Goal: Information Seeking & Learning: Learn about a topic

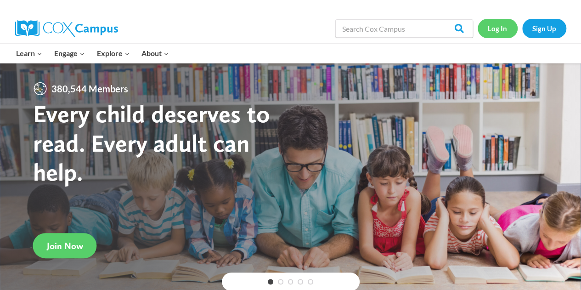
click at [501, 28] on link "Log In" at bounding box center [497, 28] width 40 height 19
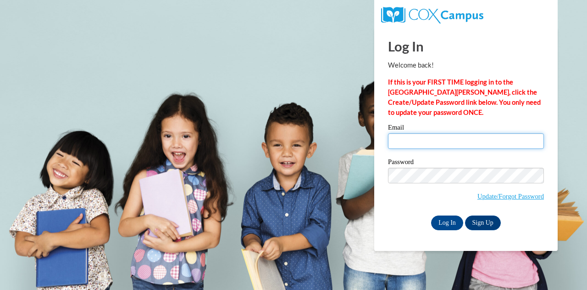
click at [442, 141] on input "Email" at bounding box center [466, 141] width 156 height 16
type input "[EMAIL_ADDRESS][DOMAIN_NAME]"
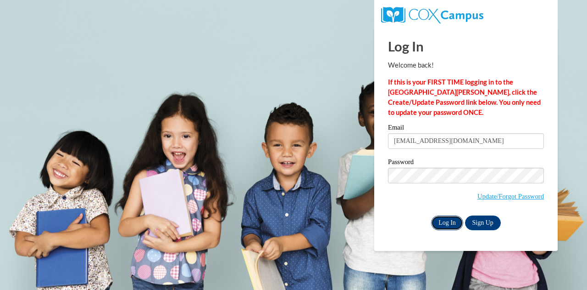
click at [440, 216] on input "Log In" at bounding box center [447, 222] width 32 height 15
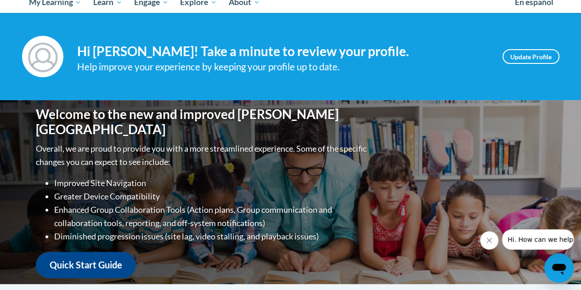
scroll to position [107, 0]
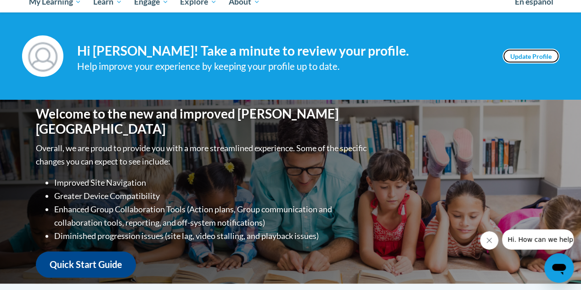
click at [526, 62] on link "Update Profile" at bounding box center [530, 56] width 57 height 15
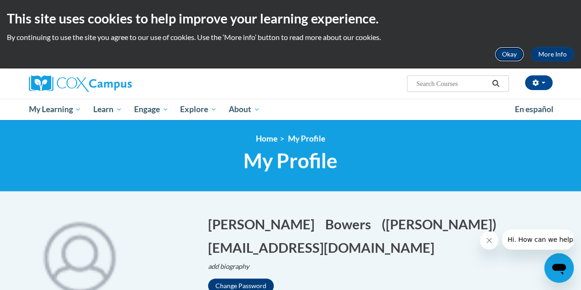
click at [518, 55] on button "Okay" at bounding box center [508, 54] width 29 height 15
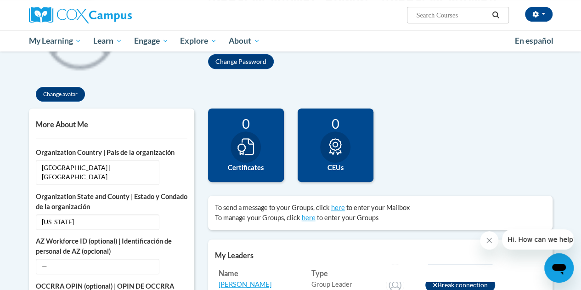
scroll to position [159, 0]
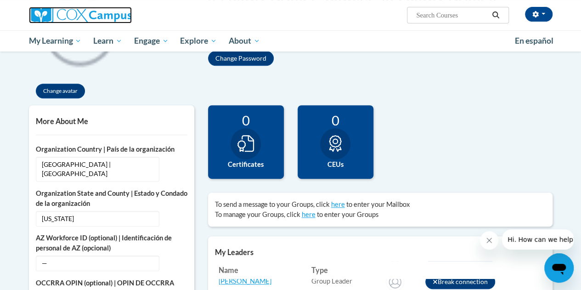
click at [77, 18] on img at bounding box center [80, 15] width 103 height 17
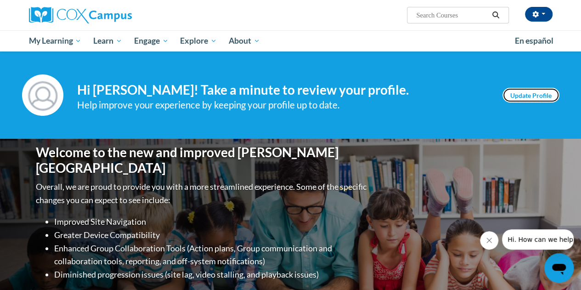
click at [537, 89] on link "Update Profile" at bounding box center [530, 95] width 57 height 15
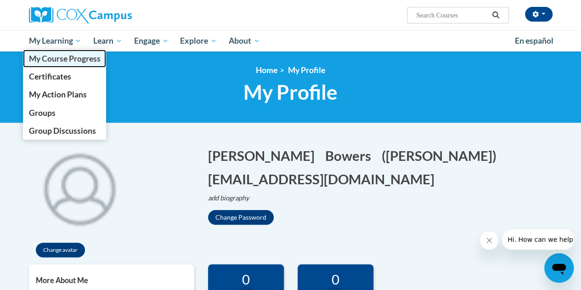
click at [75, 63] on link "My Course Progress" at bounding box center [65, 59] width 84 height 18
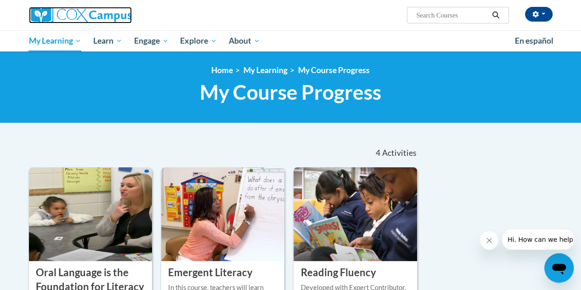
click at [80, 19] on img at bounding box center [80, 15] width 103 height 17
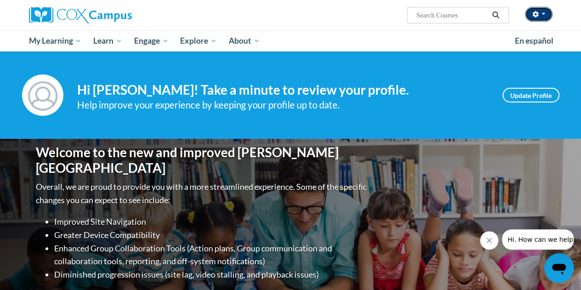
click at [547, 12] on button "button" at bounding box center [539, 14] width 28 height 15
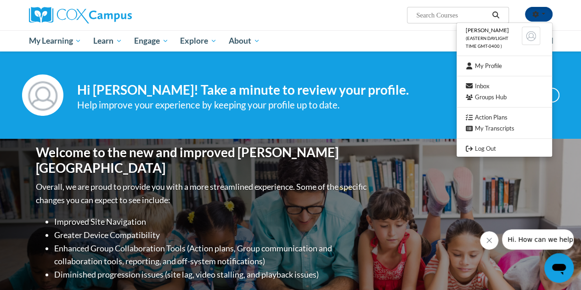
click at [369, 103] on div "Help improve your experience by keeping your profile up to date." at bounding box center [282, 104] width 411 height 15
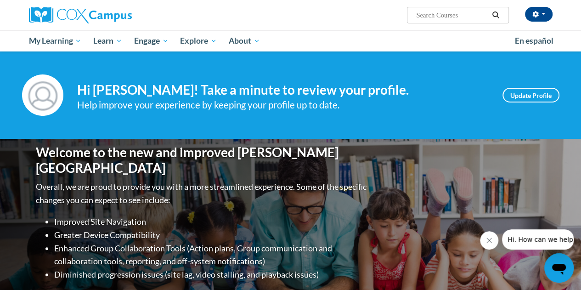
click at [369, 103] on div "Help improve your experience by keeping your profile up to date." at bounding box center [282, 104] width 411 height 15
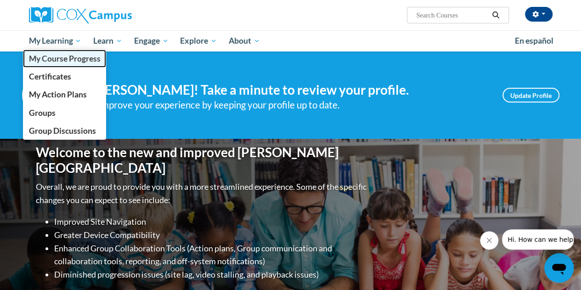
click at [77, 57] on span "My Course Progress" at bounding box center [64, 59] width 72 height 10
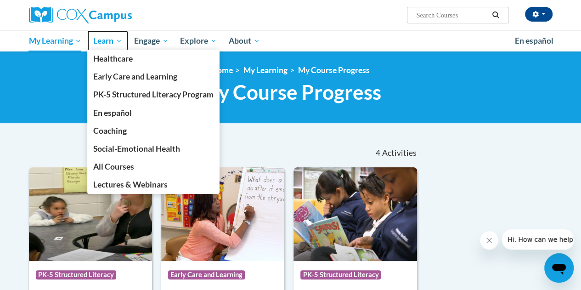
click at [114, 46] on link "Learn" at bounding box center [107, 40] width 41 height 21
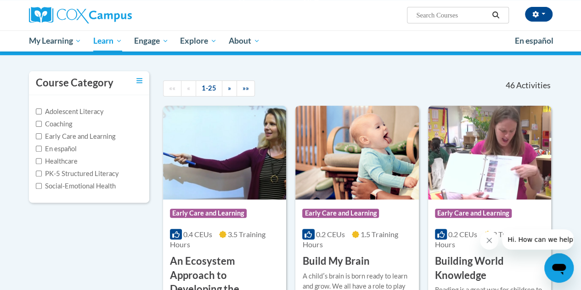
scroll to position [68, 0]
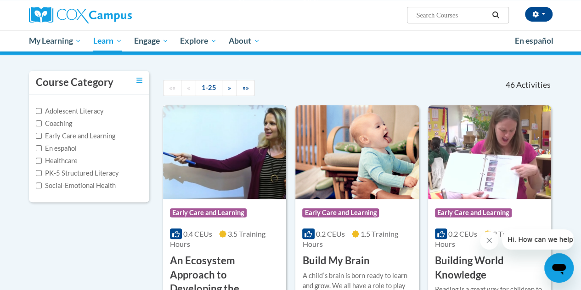
click at [234, 201] on div "Course Category: Early Care and Learning 0.4 CEUs 3.5 Training Hours COURSE An …" at bounding box center [224, 261] width 123 height 125
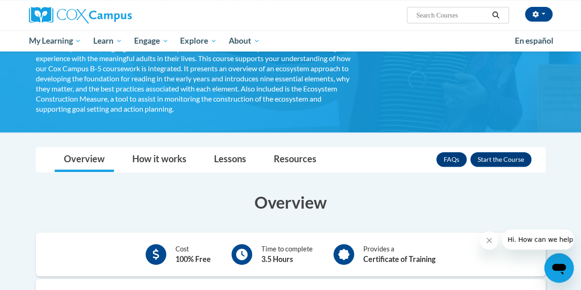
scroll to position [178, 0]
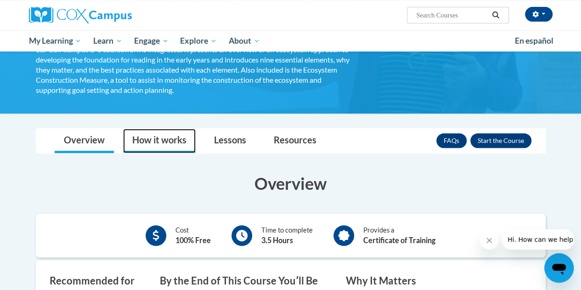
click at [178, 137] on link "How it works" at bounding box center [159, 140] width 73 height 24
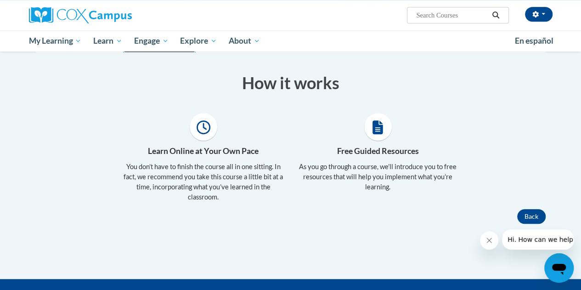
scroll to position [234, 0]
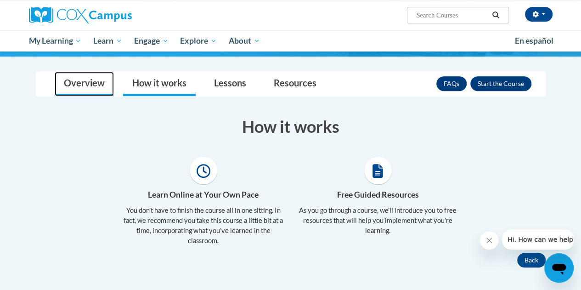
click at [87, 92] on link "Overview" at bounding box center [84, 84] width 59 height 24
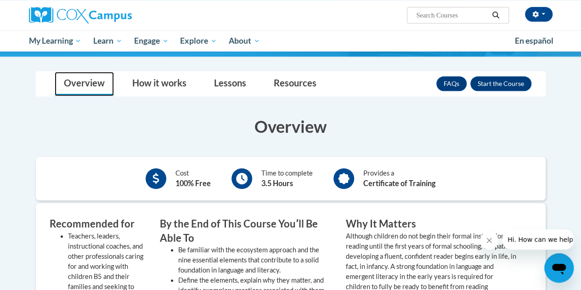
click at [87, 92] on link "Overview" at bounding box center [84, 84] width 59 height 24
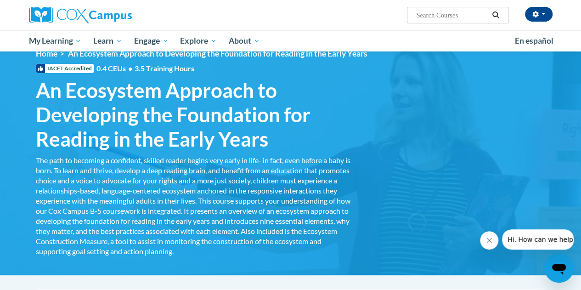
scroll to position [0, 0]
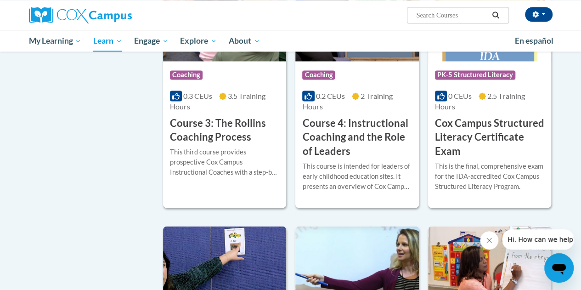
scroll to position [765, 0]
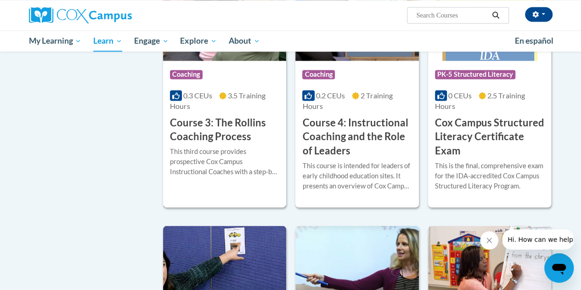
click at [215, 129] on h3 "Course 3: The Rollins Coaching Process" at bounding box center [224, 129] width 109 height 28
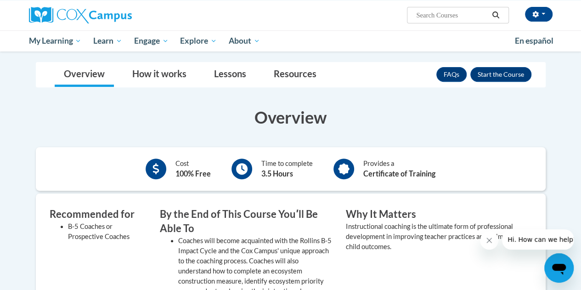
scroll to position [145, 0]
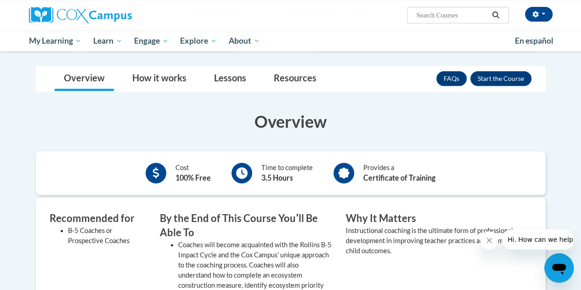
click at [114, 131] on h3 "Overview" at bounding box center [290, 121] width 509 height 23
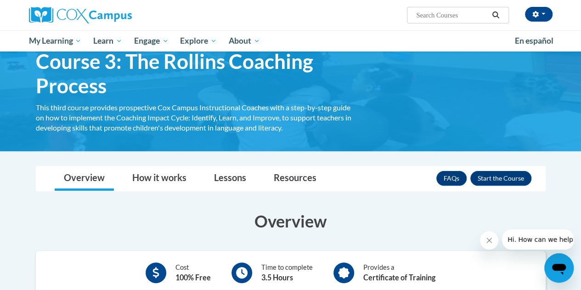
scroll to position [0, 0]
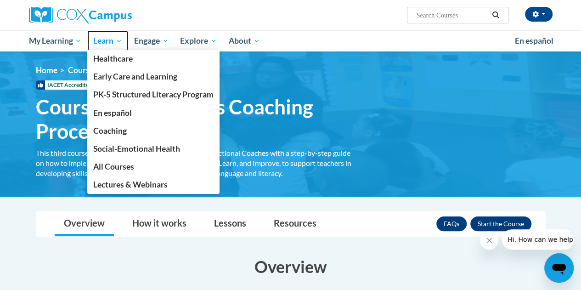
click at [102, 46] on span "Learn" at bounding box center [107, 40] width 29 height 11
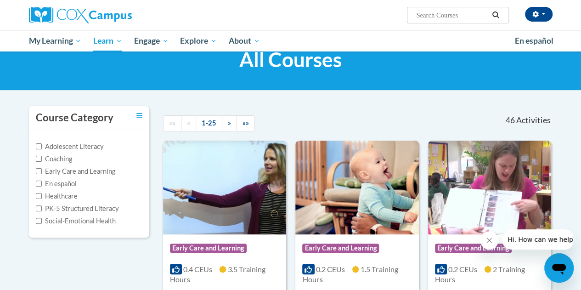
scroll to position [56, 0]
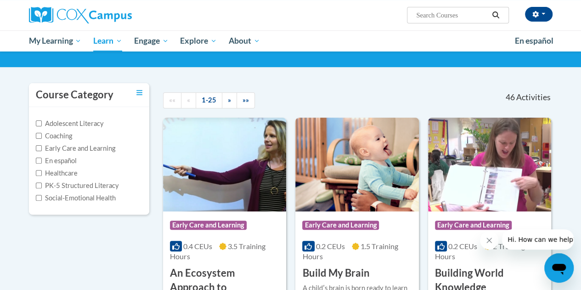
click at [250, 172] on img at bounding box center [224, 164] width 123 height 94
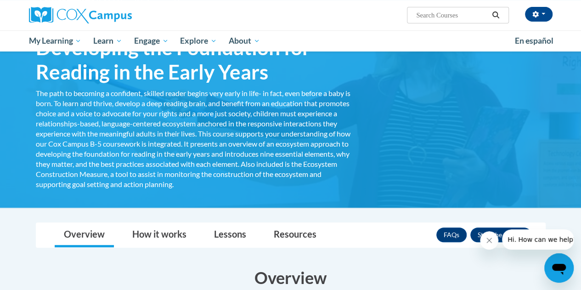
scroll to position [30, 0]
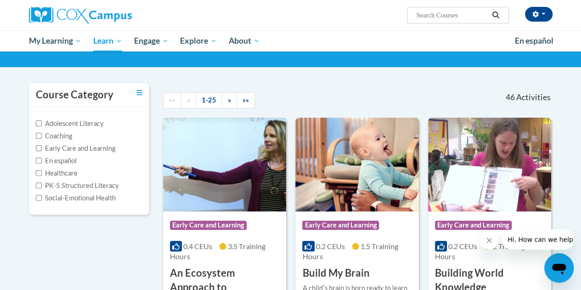
click at [261, 158] on img at bounding box center [224, 164] width 123 height 94
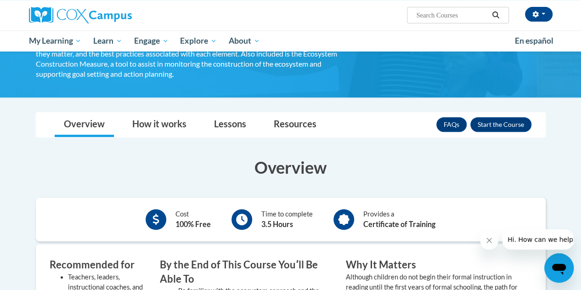
scroll to position [194, 0]
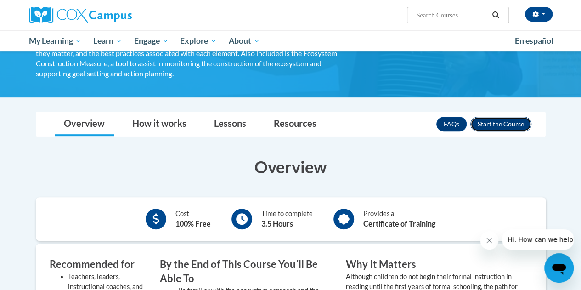
click at [484, 123] on button "Enroll" at bounding box center [500, 124] width 61 height 15
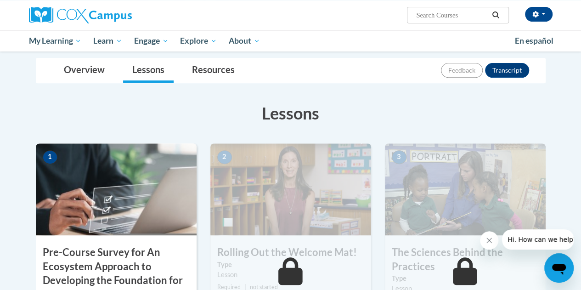
scroll to position [143, 0]
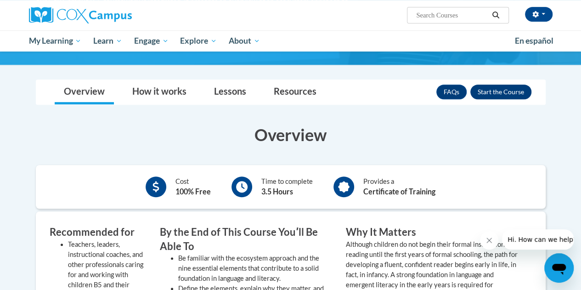
scroll to position [226, 0]
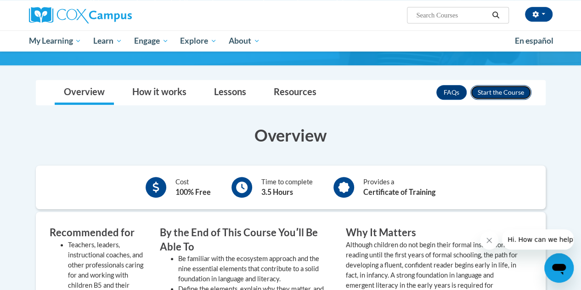
click at [479, 90] on button "Enroll" at bounding box center [500, 92] width 61 height 15
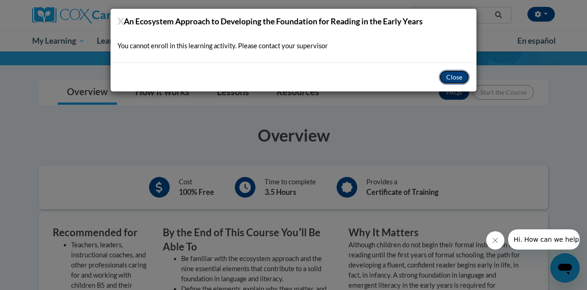
click at [447, 75] on button "Close" at bounding box center [454, 77] width 31 height 15
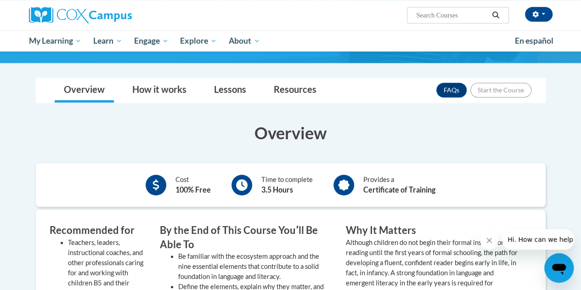
scroll to position [223, 0]
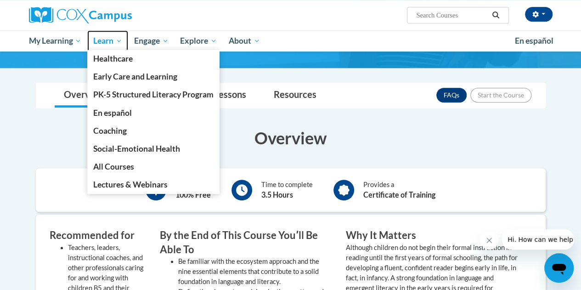
drag, startPoint x: 511, startPoint y: 99, endPoint x: 108, endPoint y: 35, distance: 407.9
click at [108, 35] on span "Learn" at bounding box center [107, 40] width 29 height 11
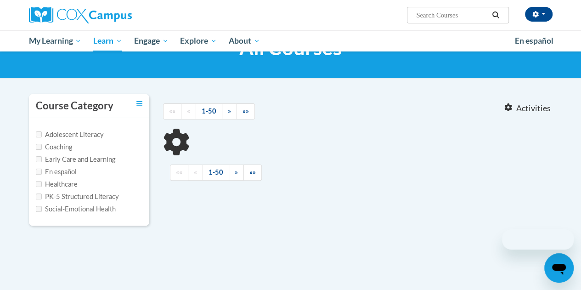
scroll to position [45, 0]
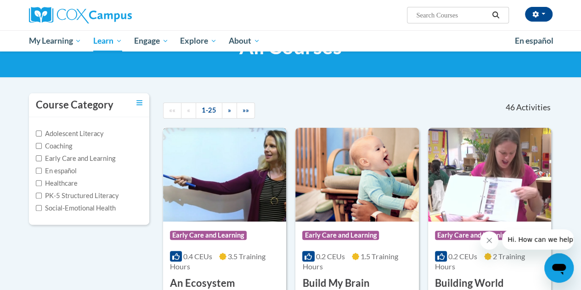
click at [235, 156] on img at bounding box center [224, 175] width 123 height 94
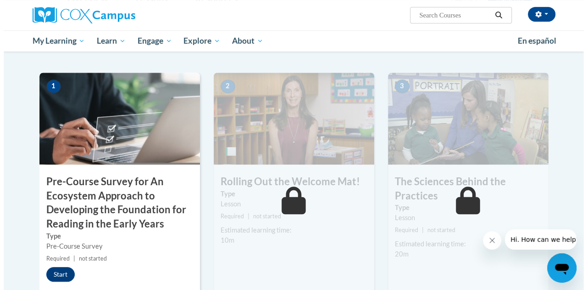
scroll to position [221, 0]
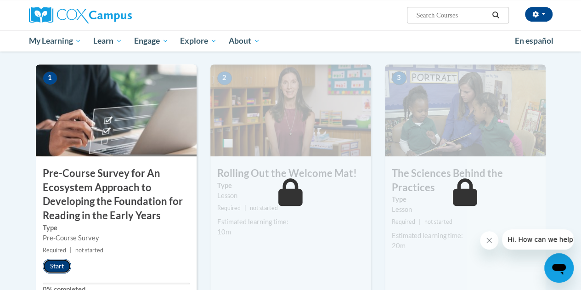
click at [49, 267] on button "Start" at bounding box center [57, 265] width 28 height 15
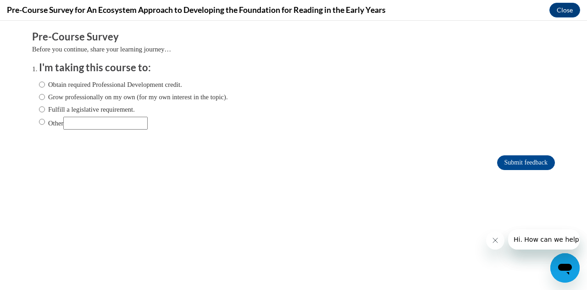
scroll to position [0, 0]
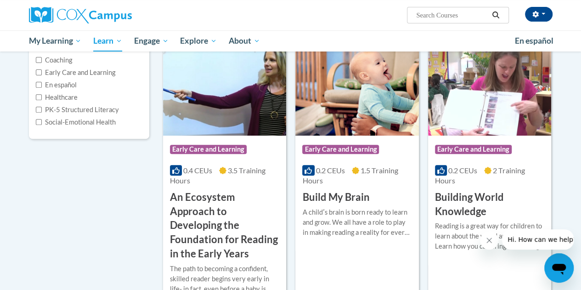
scroll to position [179, 0]
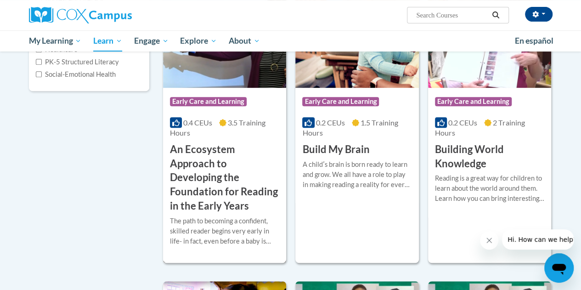
click at [199, 186] on h3 "An Ecosystem Approach to Developing the Foundation for Reading in the Early Yea…" at bounding box center [224, 177] width 109 height 71
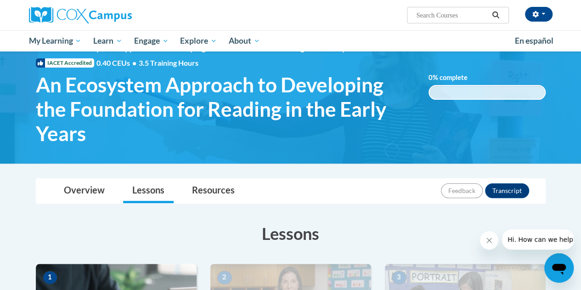
scroll to position [22, 0]
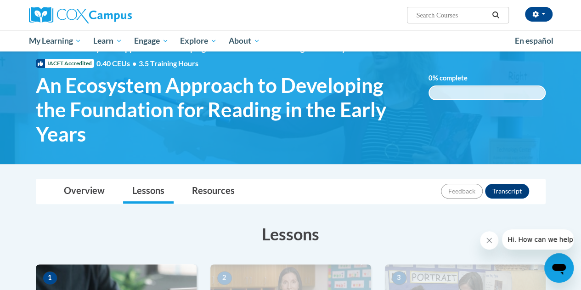
drag, startPoint x: 5, startPoint y: 14, endPoint x: 278, endPoint y: 240, distance: 354.9
click at [278, 240] on h3 "Lessons" at bounding box center [290, 233] width 509 height 23
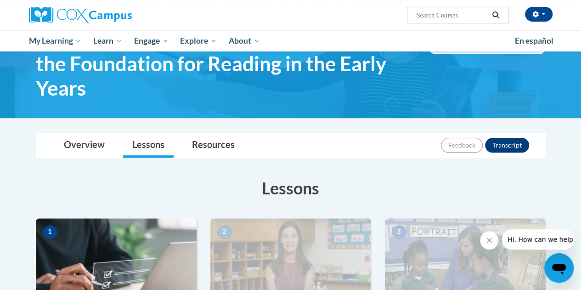
scroll to position [0, 0]
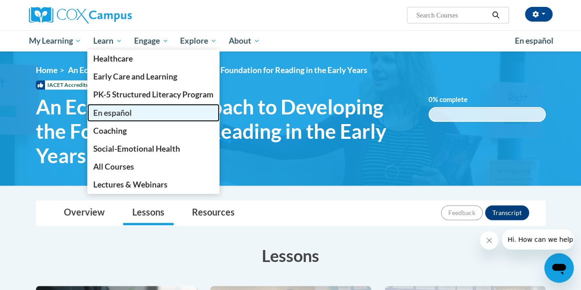
click at [131, 107] on link "En español" at bounding box center [153, 113] width 132 height 18
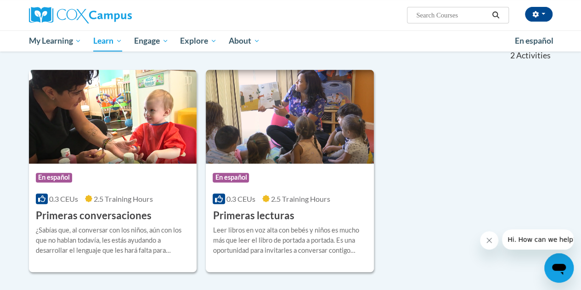
scroll to position [134, 0]
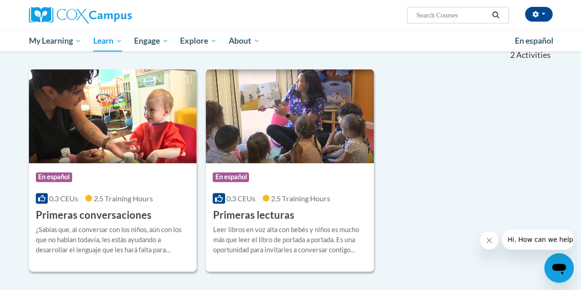
click at [156, 230] on div "¿Sabías que, al conversar con los niños, aún con los que no hablan todavía, les…" at bounding box center [113, 239] width 154 height 30
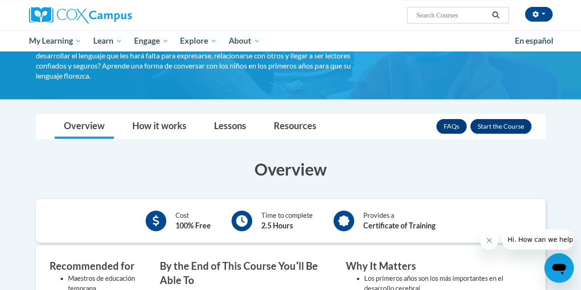
scroll to position [83, 0]
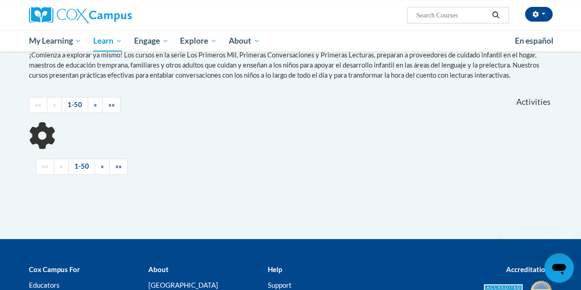
scroll to position [134, 0]
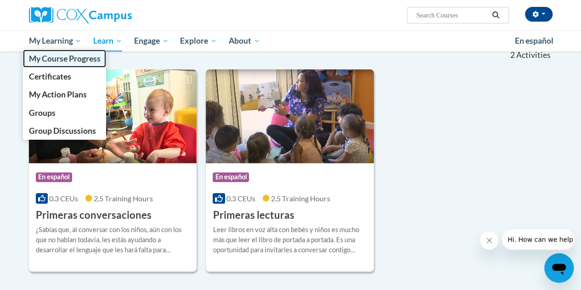
click at [64, 56] on span "My Course Progress" at bounding box center [64, 59] width 72 height 10
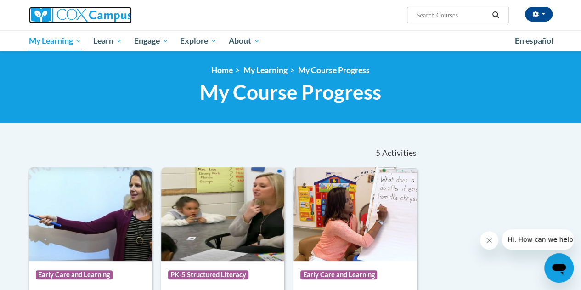
click at [79, 17] on img at bounding box center [80, 15] width 103 height 17
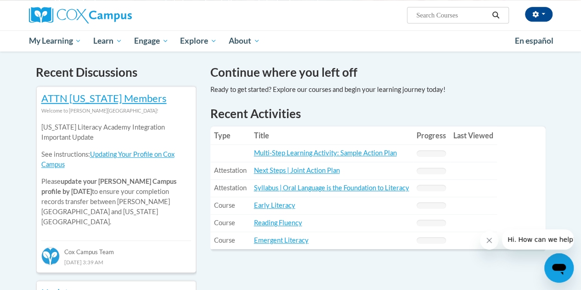
scroll to position [274, 0]
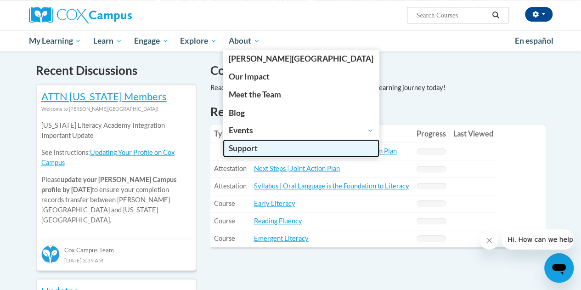
click at [238, 147] on span "Support" at bounding box center [243, 148] width 29 height 10
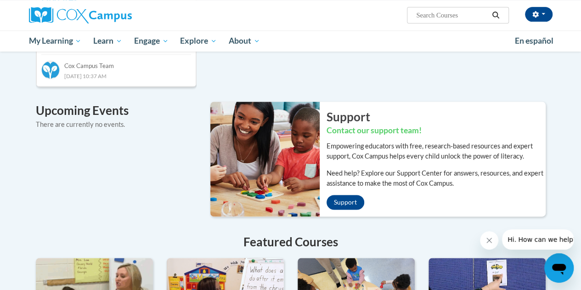
scroll to position [564, 0]
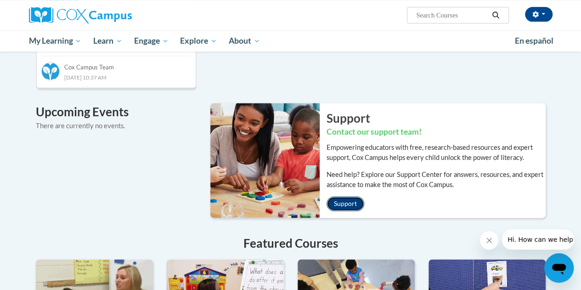
click at [350, 196] on link "Support" at bounding box center [345, 203] width 38 height 15
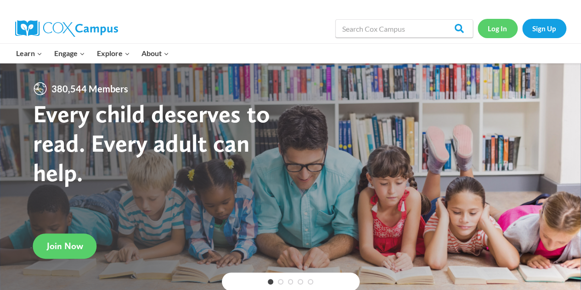
click at [497, 24] on link "Log In" at bounding box center [497, 28] width 40 height 19
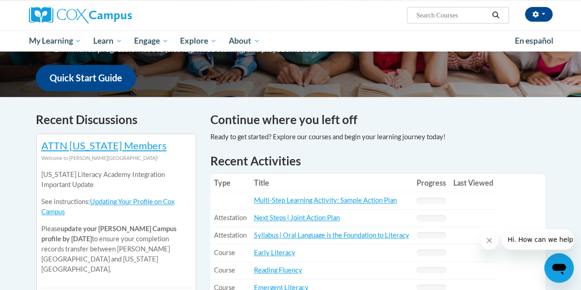
scroll to position [155, 0]
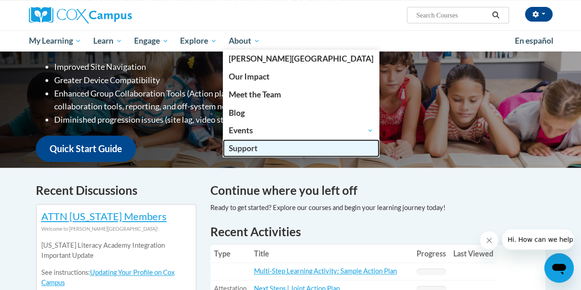
click at [254, 150] on span "Support" at bounding box center [243, 148] width 29 height 10
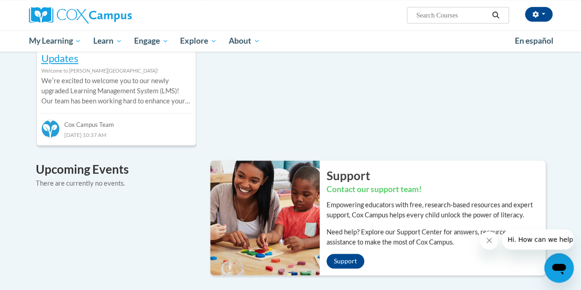
scroll to position [508, 0]
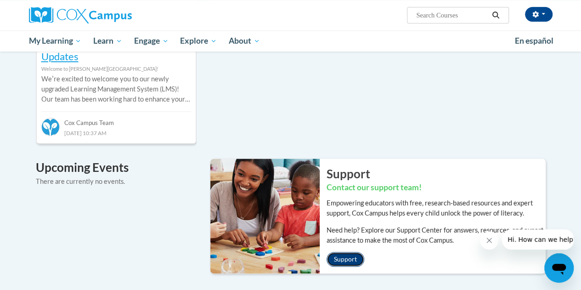
click at [342, 251] on link "Support" at bounding box center [345, 258] width 38 height 15
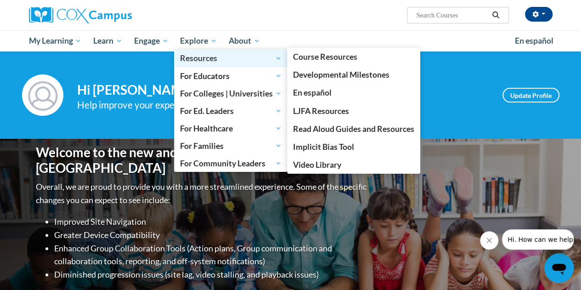
click at [229, 56] on span "Resources" at bounding box center [230, 58] width 101 height 11
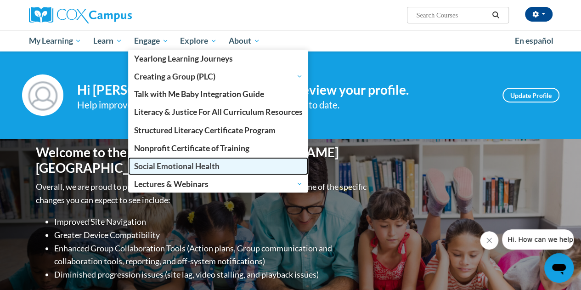
click at [226, 161] on link "Social Emotional Health" at bounding box center [218, 166] width 180 height 18
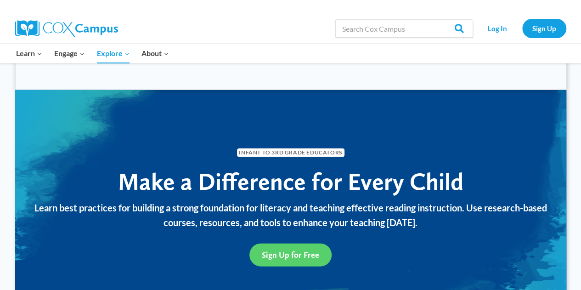
scroll to position [1192, 0]
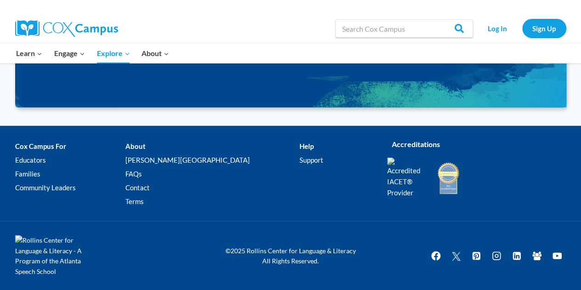
click at [75, 27] on img at bounding box center [66, 28] width 103 height 17
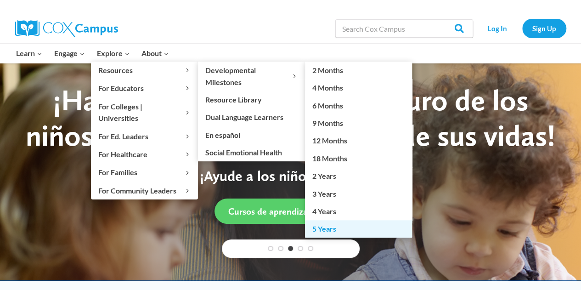
click at [337, 224] on link "5 Years" at bounding box center [358, 228] width 107 height 17
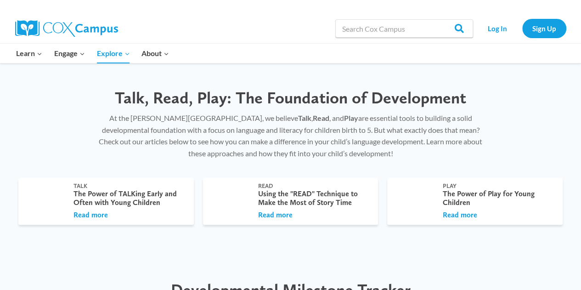
scroll to position [443, 0]
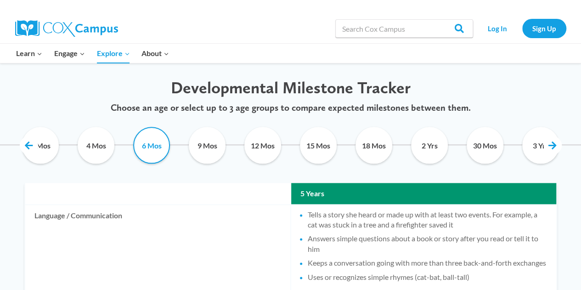
click at [161, 152] on input "6 Mos" at bounding box center [152, 145] width 42 height 37
checkbox input "true"
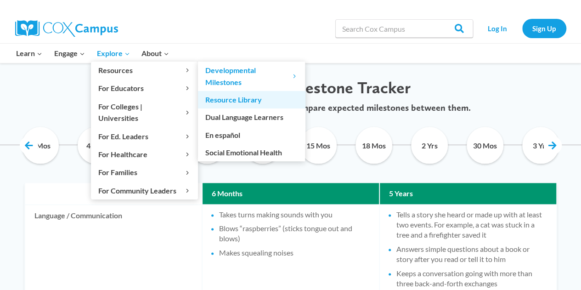
click at [242, 99] on link "Resource Library" at bounding box center [251, 99] width 107 height 17
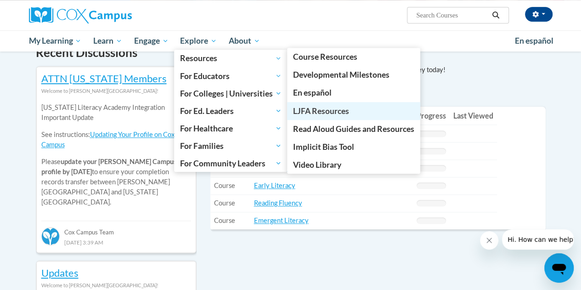
scroll to position [288, 0]
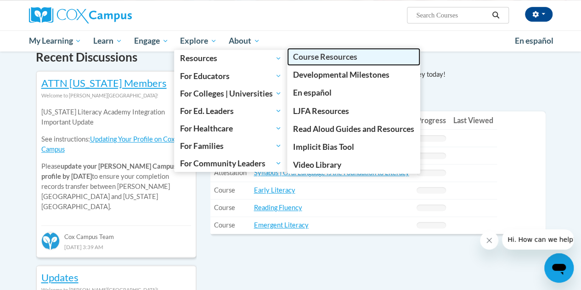
click at [318, 60] on span "Course Resources" at bounding box center [325, 57] width 64 height 10
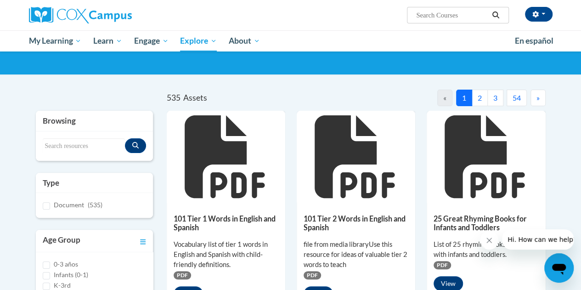
scroll to position [48, 0]
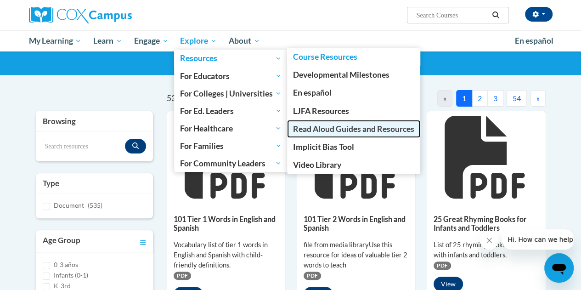
click at [364, 124] on span "Read Aloud Guides and Resources" at bounding box center [353, 129] width 121 height 10
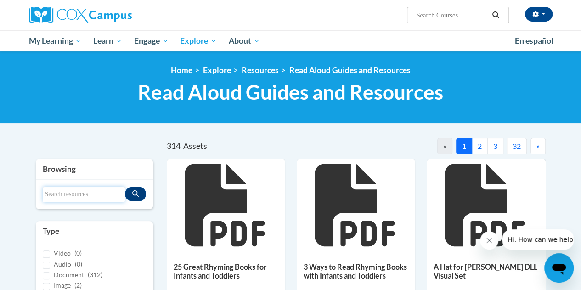
click at [95, 189] on input "Search resources" at bounding box center [84, 194] width 82 height 16
type input "a letter to [PERSON_NAME]"
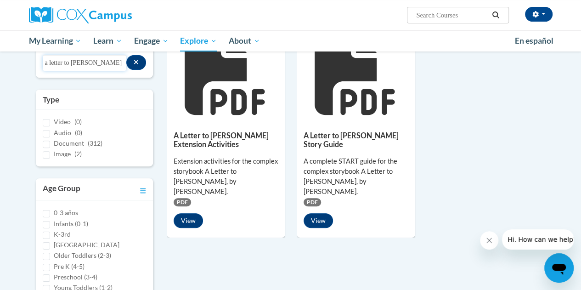
scroll to position [87, 0]
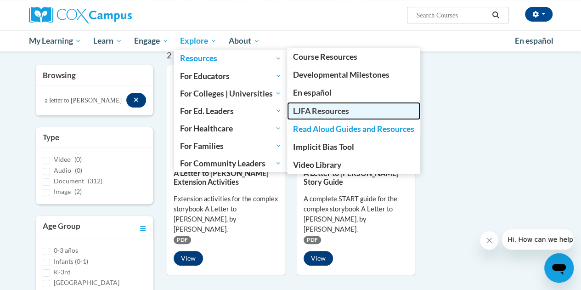
click at [363, 116] on link "LJFA Resources" at bounding box center [353, 111] width 133 height 18
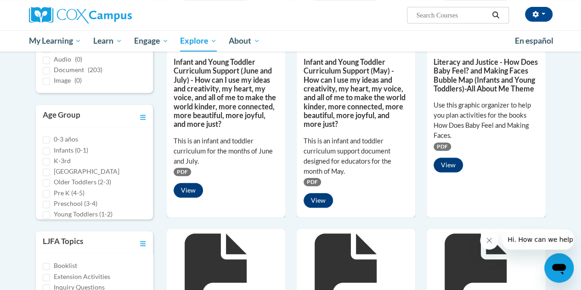
scroll to position [7, 0]
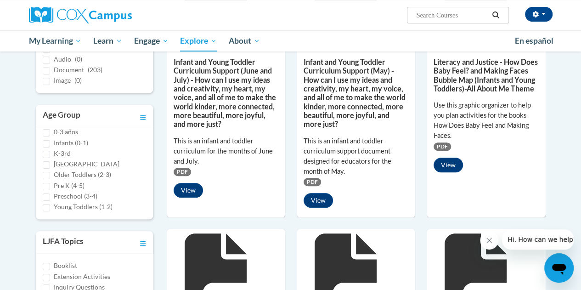
click at [71, 188] on label "Pre K (4-5)" at bounding box center [69, 185] width 31 height 10
click at [50, 188] on input "Pre K (4-5)" at bounding box center [46, 186] width 7 height 7
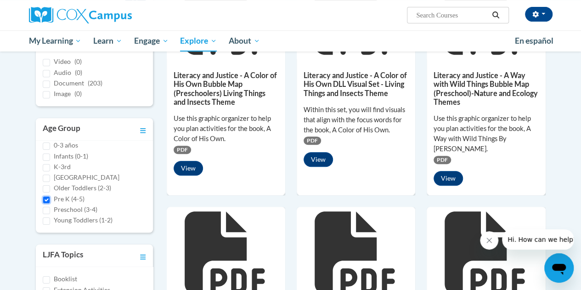
scroll to position [192, 0]
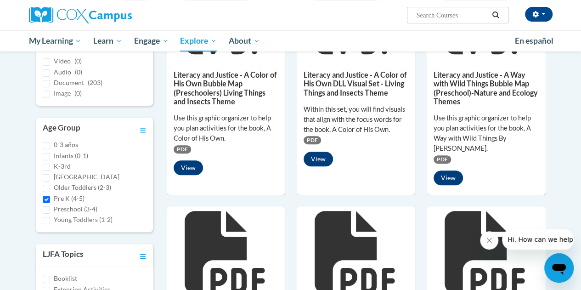
click at [61, 195] on label "Pre K (4-5)" at bounding box center [69, 198] width 31 height 10
click at [50, 195] on input "Pre K (4-5)" at bounding box center [46, 198] width 7 height 7
checkbox input "false"
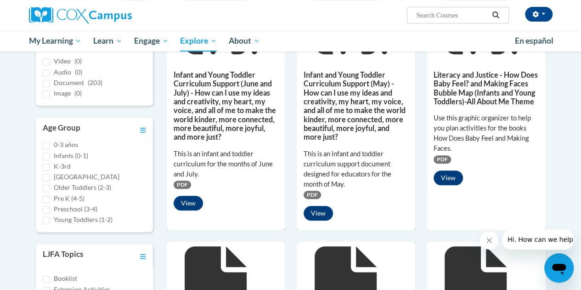
click at [82, 165] on div "K-3rd" at bounding box center [94, 166] width 103 height 10
click at [57, 163] on label "K-3rd" at bounding box center [62, 166] width 17 height 10
click at [50, 163] on input "K-3rd" at bounding box center [46, 166] width 7 height 7
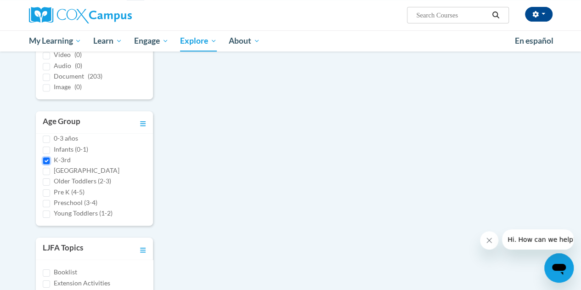
scroll to position [185, 0]
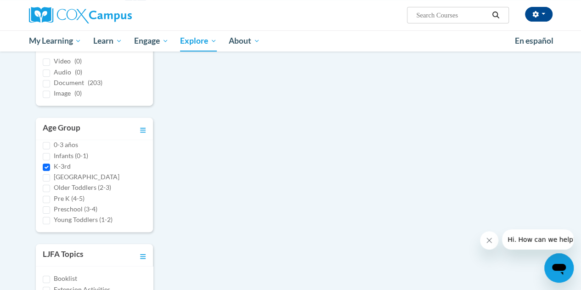
click at [57, 163] on label "K-3rd" at bounding box center [62, 166] width 17 height 10
click at [50, 163] on input "K-3rd" at bounding box center [46, 166] width 7 height 7
checkbox input "false"
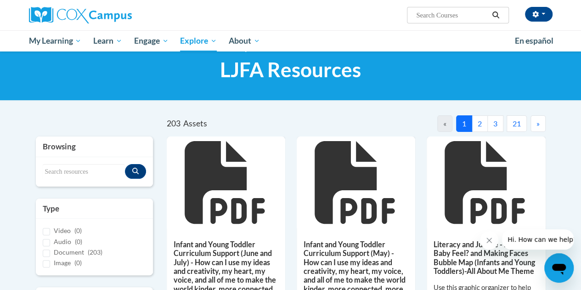
scroll to position [15, 0]
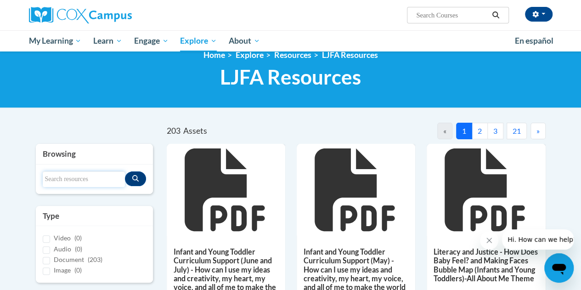
click at [80, 173] on input "Search resources" at bounding box center [84, 179] width 82 height 16
type input "bubble map"
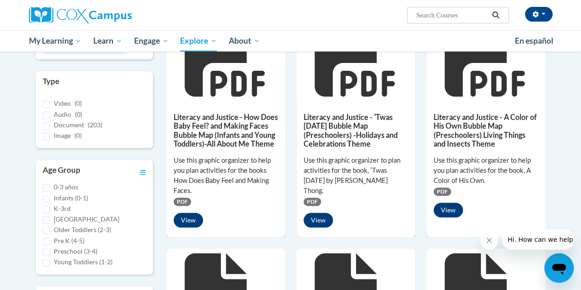
scroll to position [0, 0]
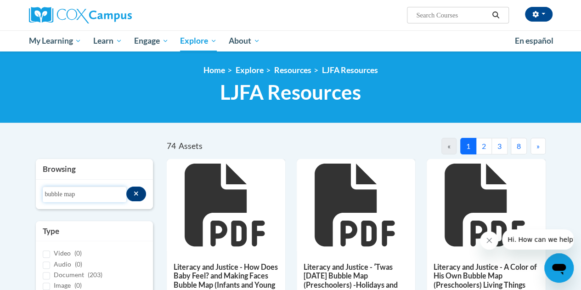
drag, startPoint x: 89, startPoint y: 193, endPoint x: 6, endPoint y: 183, distance: 84.1
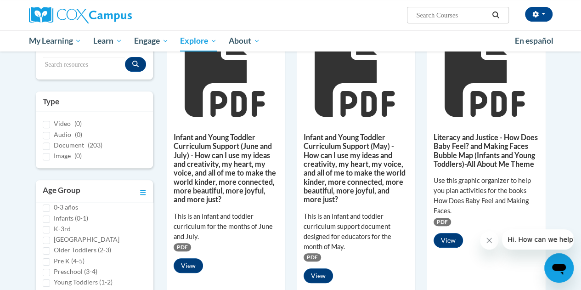
scroll to position [131, 0]
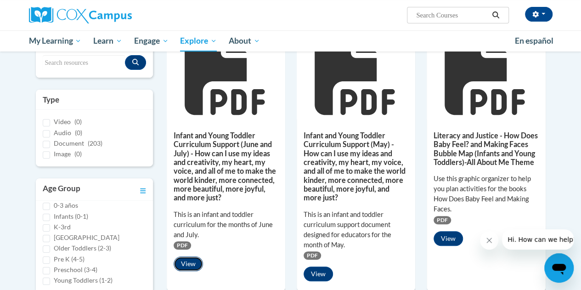
click at [193, 257] on button "View" at bounding box center [187, 263] width 29 height 15
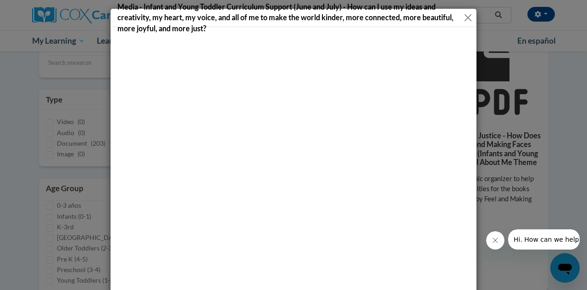
click at [553, 151] on div "Media - Infant and Young Toddler Curriculum Support (June and July) - How can I…" at bounding box center [293, 145] width 587 height 290
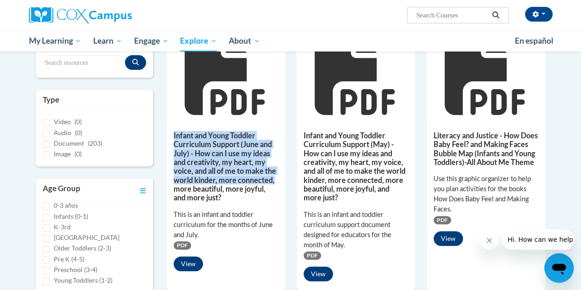
drag, startPoint x: 272, startPoint y: 99, endPoint x: 280, endPoint y: 191, distance: 92.6
click at [280, 191] on div "Infant and Young Toddler Curriculum Support (June and July) - How can I use my …" at bounding box center [226, 159] width 118 height 263
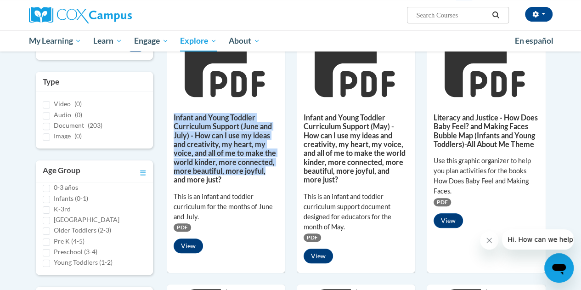
scroll to position [150, 0]
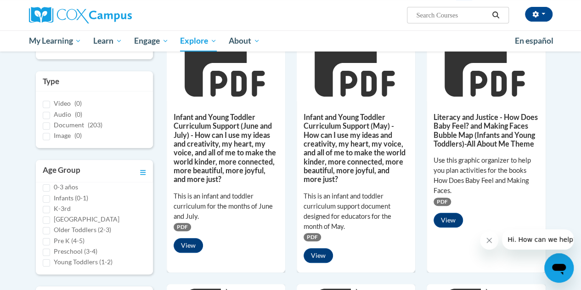
click at [275, 192] on div "This is an infant and toddler curriculum for the months of June and July." at bounding box center [225, 206] width 105 height 30
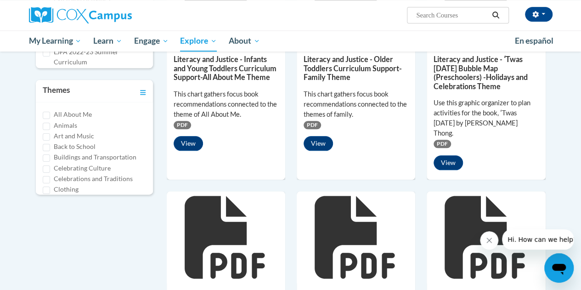
scroll to position [475, 0]
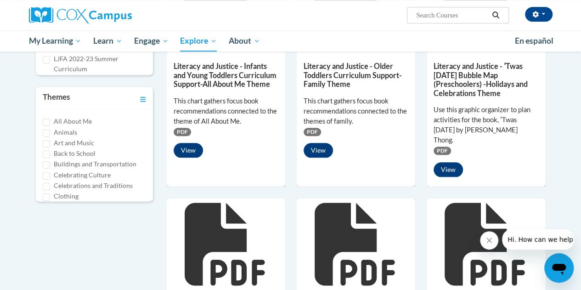
click at [98, 170] on label "Celebrating Culture" at bounding box center [82, 175] width 57 height 10
click at [50, 172] on input "Celebrating Culture" at bounding box center [46, 175] width 7 height 7
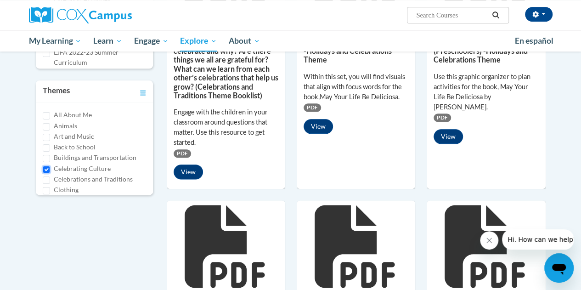
scroll to position [469, 0]
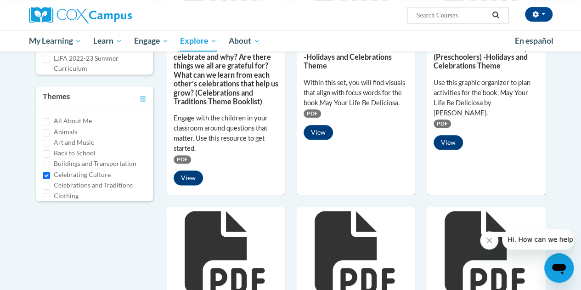
click at [98, 170] on label "Celebrating Culture" at bounding box center [82, 174] width 57 height 10
click at [50, 172] on input "Celebrating Culture" at bounding box center [46, 175] width 7 height 7
checkbox input "false"
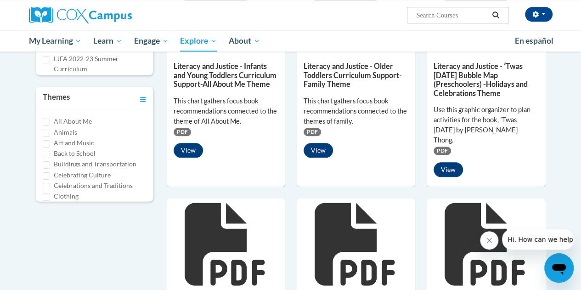
click at [74, 132] on label "Animals" at bounding box center [65, 132] width 23 height 10
click at [50, 132] on input "Animals" at bounding box center [46, 132] width 7 height 7
checkbox input "true"
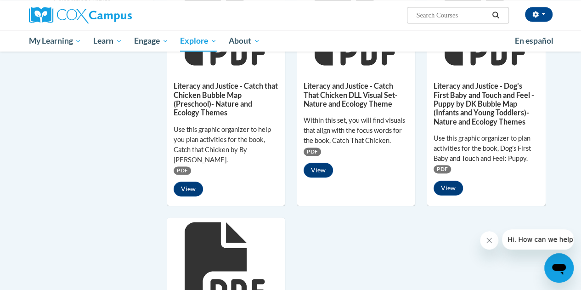
scroll to position [649, 0]
click at [192, 181] on button "View" at bounding box center [187, 188] width 29 height 15
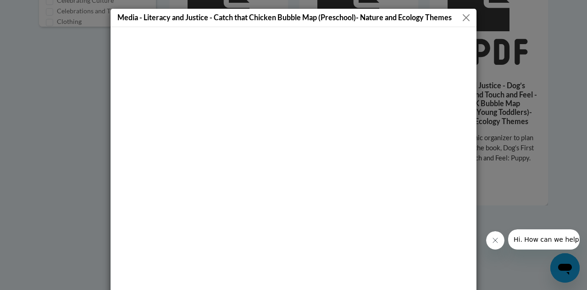
click at [485, 155] on div "Media - Literacy and Justice - Catch that Chicken Bubble Map (Preschool)- Natur…" at bounding box center [293, 145] width 587 height 290
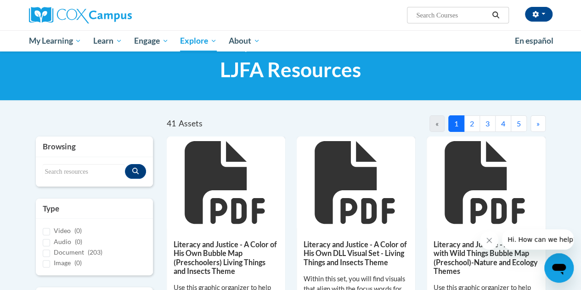
scroll to position [0, 0]
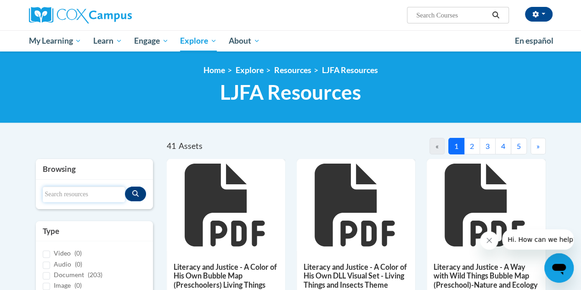
click at [77, 187] on input "Search resources" at bounding box center [84, 194] width 82 height 16
click at [220, 232] on icon at bounding box center [224, 204] width 80 height 83
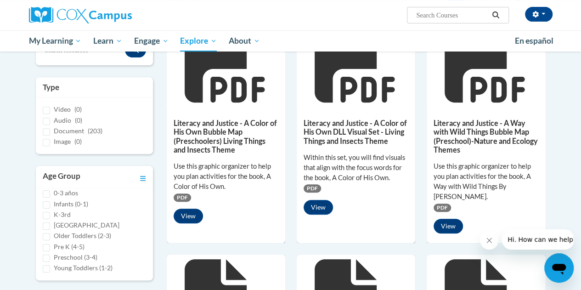
scroll to position [144, 0]
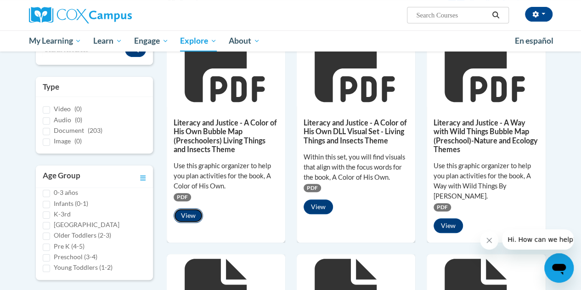
click at [195, 214] on button "View" at bounding box center [187, 215] width 29 height 15
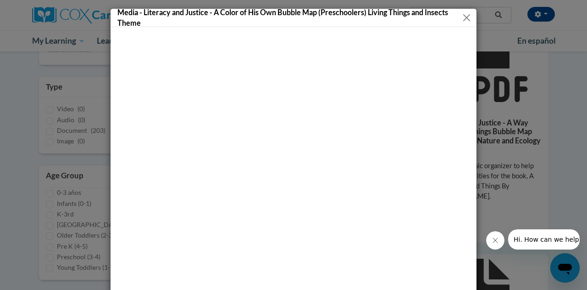
click at [464, 17] on button "Close" at bounding box center [466, 17] width 11 height 11
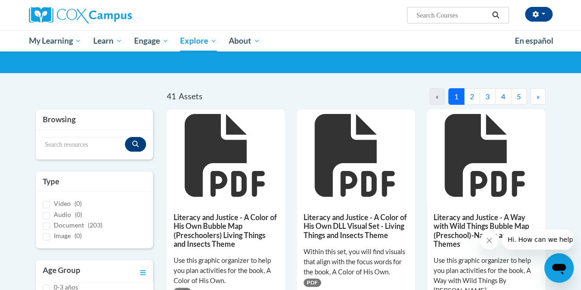
scroll to position [49, 0]
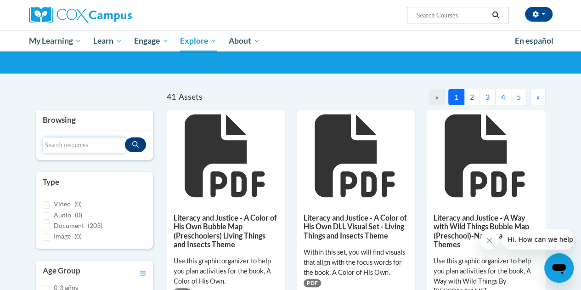
click at [76, 148] on input "Search resources" at bounding box center [84, 145] width 82 height 16
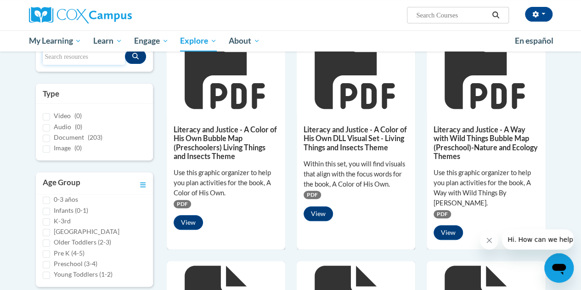
scroll to position [138, 0]
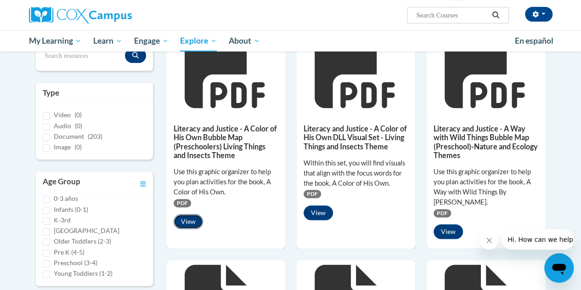
click at [191, 220] on button "View" at bounding box center [187, 221] width 29 height 15
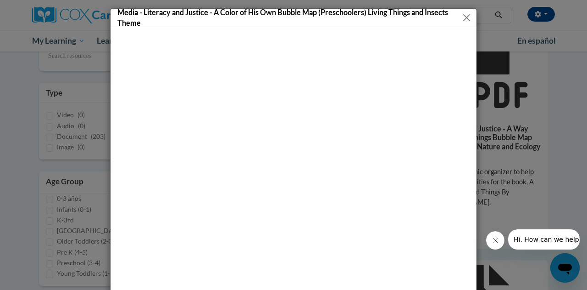
click at [463, 18] on button "Close" at bounding box center [466, 17] width 11 height 11
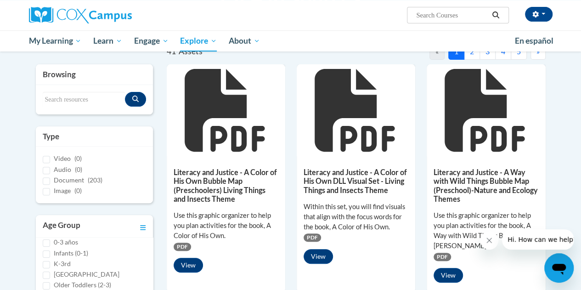
scroll to position [89, 0]
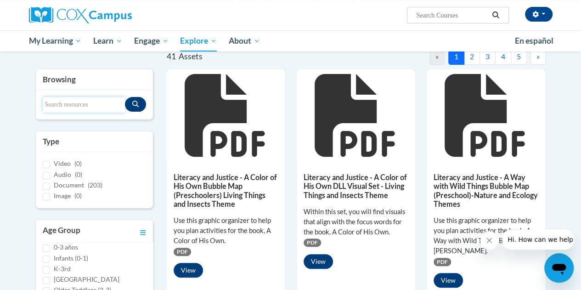
click at [84, 101] on input "Search resources" at bounding box center [84, 105] width 82 height 16
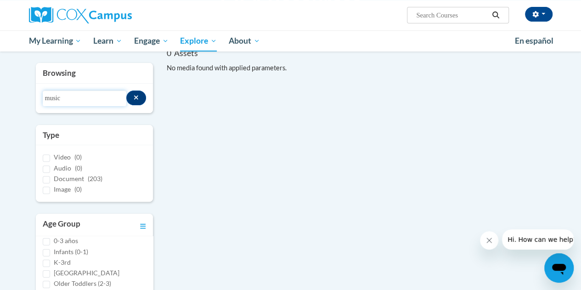
type input "music"
click at [136, 94] on icon "Search resources" at bounding box center [136, 97] width 5 height 6
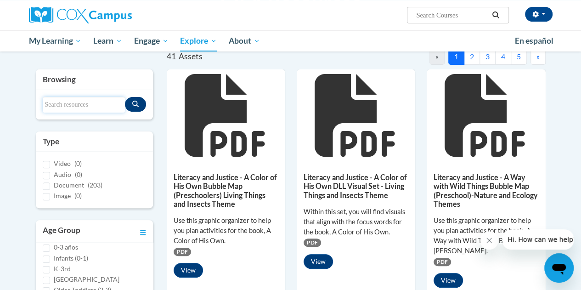
click at [88, 107] on input "Search resources" at bounding box center [84, 105] width 82 height 16
type input "music"
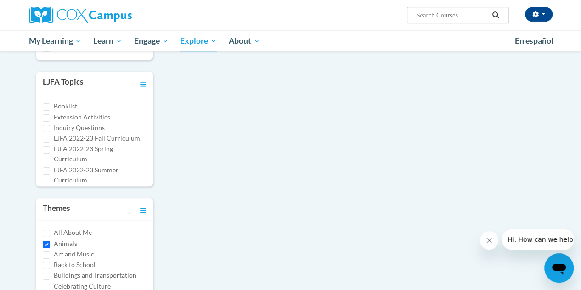
scroll to position [361, 0]
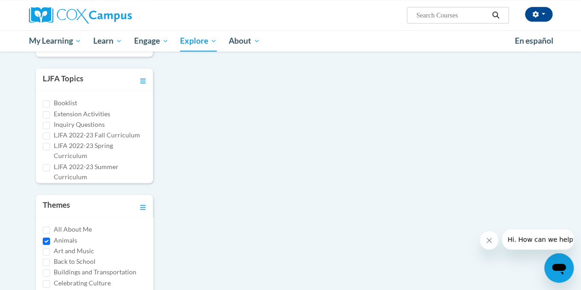
click at [74, 236] on label "Animals" at bounding box center [65, 240] width 23 height 10
click at [50, 237] on input "Animals" at bounding box center [46, 240] width 7 height 7
checkbox input "false"
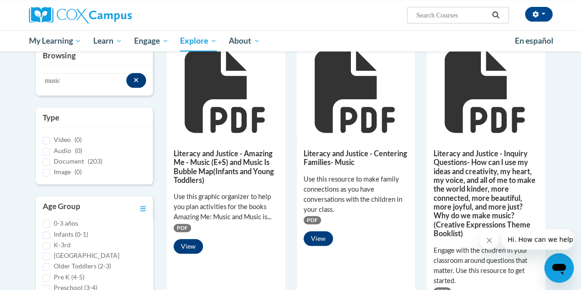
scroll to position [106, 0]
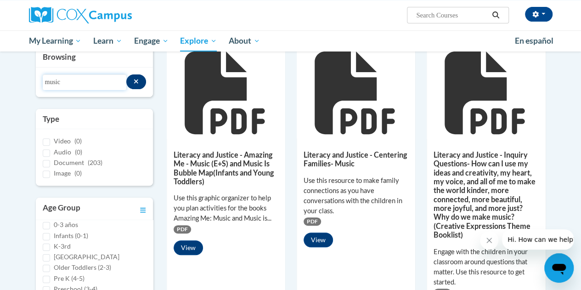
click at [101, 81] on input "music" at bounding box center [85, 82] width 84 height 16
type input "music is"
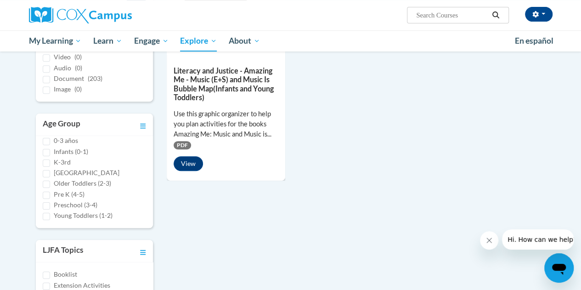
scroll to position [195, 0]
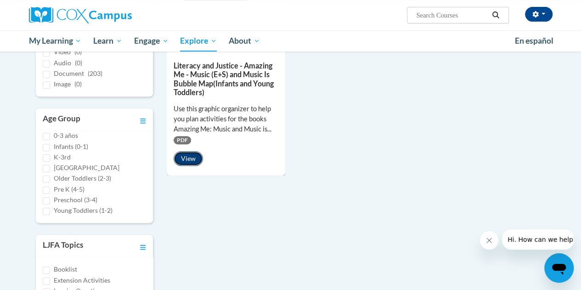
click at [190, 161] on button "View" at bounding box center [187, 158] width 29 height 15
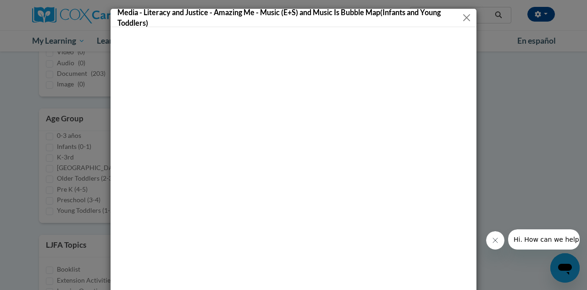
click at [547, 120] on div "Media - Literacy and Justice - Amazing Me - Music (E+S) and Music Is Bubble Map…" at bounding box center [293, 145] width 587 height 290
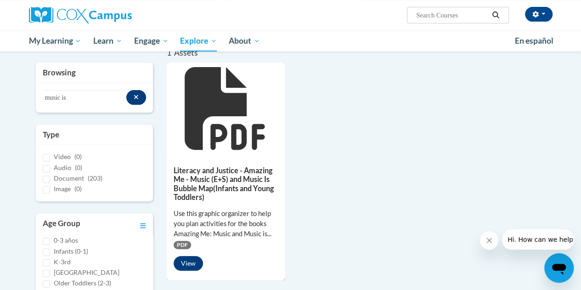
scroll to position [87, 0]
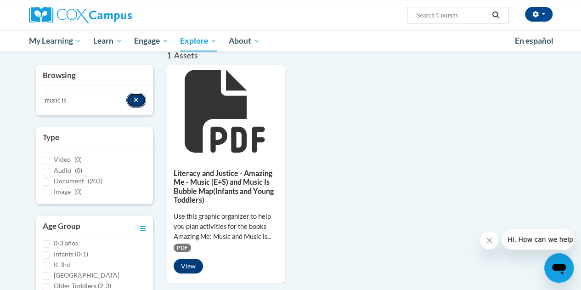
click at [135, 99] on icon "Search resources" at bounding box center [136, 99] width 5 height 6
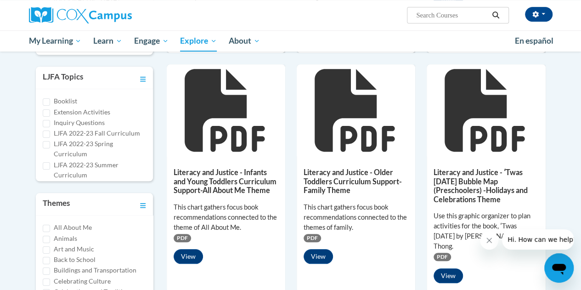
scroll to position [371, 0]
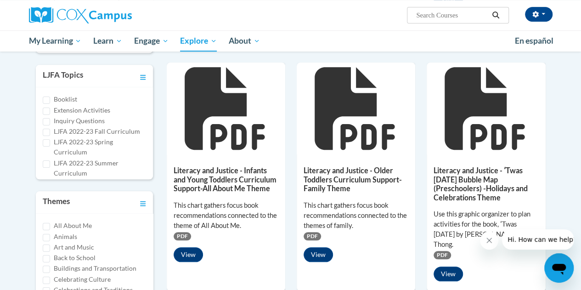
click at [75, 94] on label "Booklist" at bounding box center [65, 99] width 23 height 10
click at [50, 96] on input "Booklist" at bounding box center [46, 99] width 7 height 7
checkbox input "true"
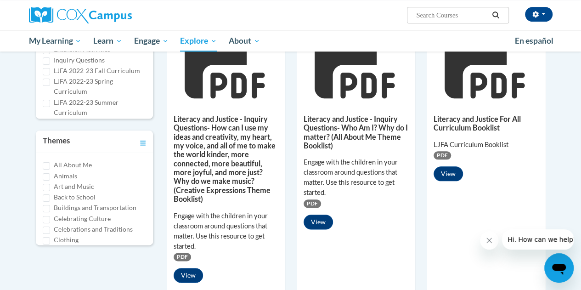
scroll to position [424, 0]
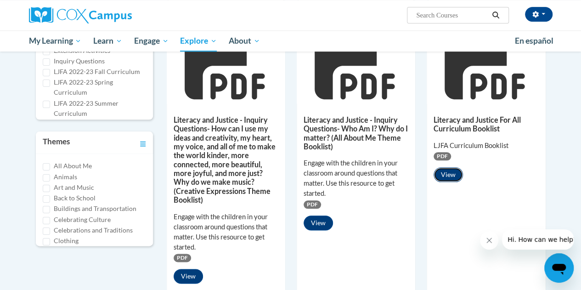
click at [457, 175] on button "View" at bounding box center [447, 174] width 29 height 15
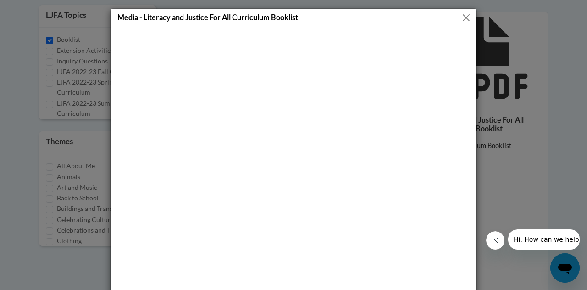
click at [536, 108] on div "Media - Literacy and Justice For All Curriculum Booklist" at bounding box center [293, 145] width 587 height 290
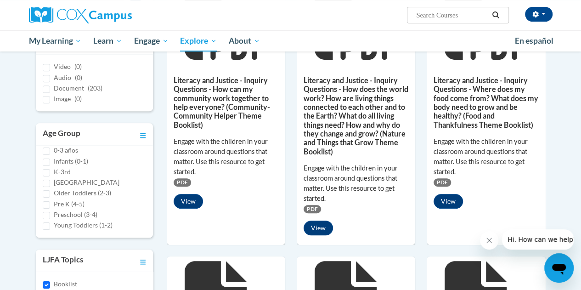
scroll to position [0, 0]
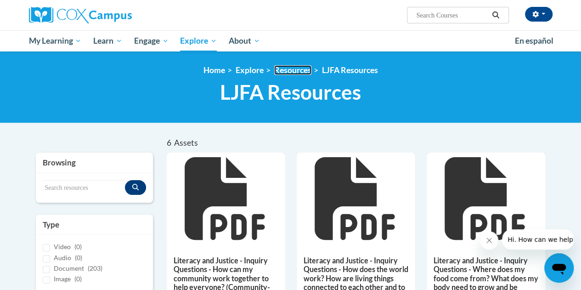
click at [286, 68] on link "Resources" at bounding box center [292, 70] width 37 height 10
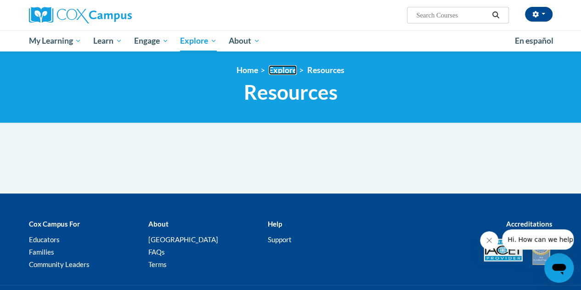
click at [281, 71] on link "Explore" at bounding box center [282, 70] width 28 height 10
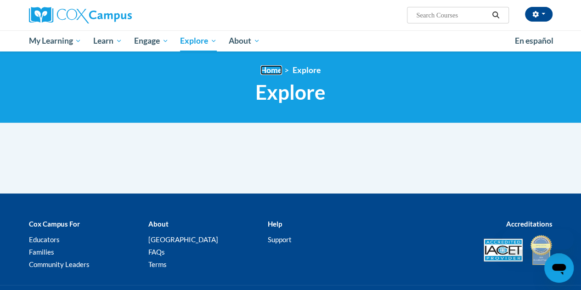
click at [273, 71] on link "Home" at bounding box center [271, 70] width 22 height 10
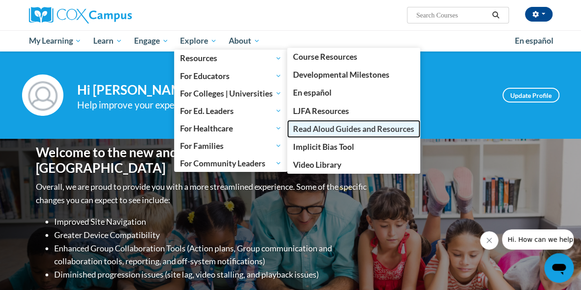
click at [335, 133] on span "Read Aloud Guides and Resources" at bounding box center [353, 129] width 121 height 10
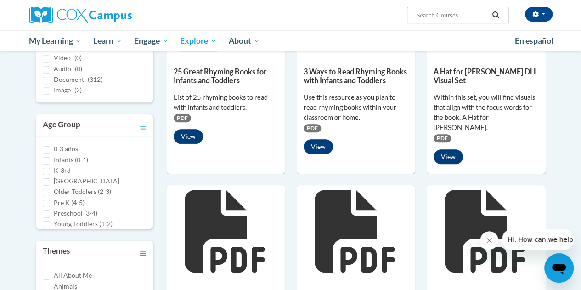
scroll to position [195, 0]
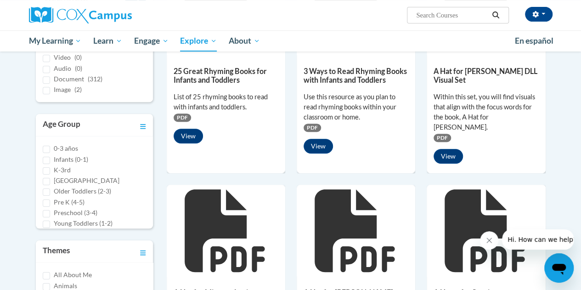
click at [335, 133] on div "3 Ways to Read Rhyming Books with Infants and Toddlers Use this resource as you…" at bounding box center [355, 108] width 118 height 106
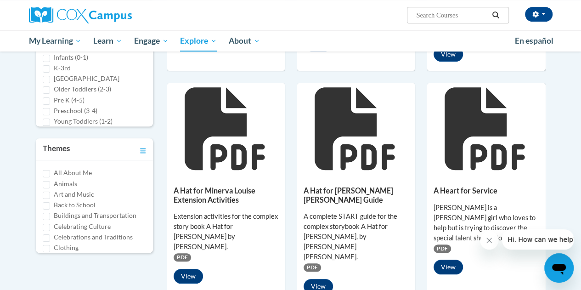
scroll to position [0, 0]
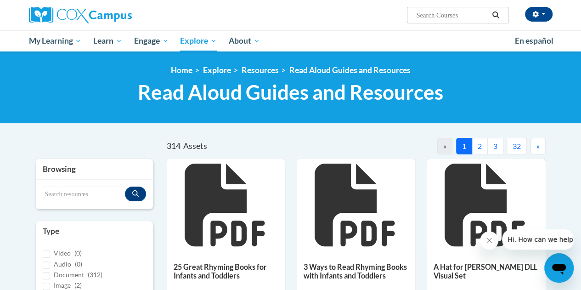
click at [499, 145] on button "3" at bounding box center [495, 146] width 16 height 17
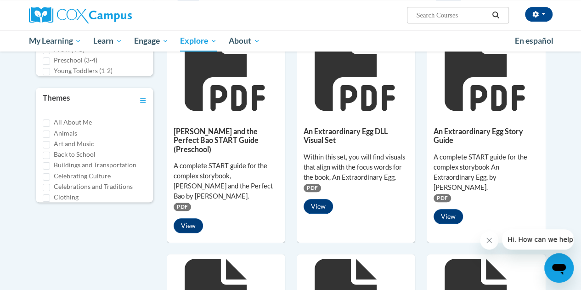
scroll to position [350, 0]
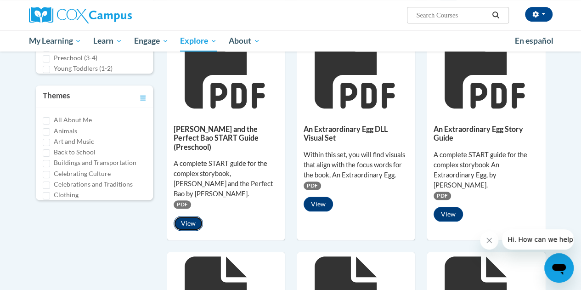
click at [194, 216] on button "View" at bounding box center [187, 223] width 29 height 15
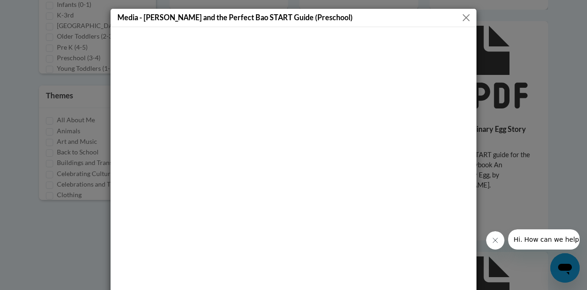
click at [465, 16] on button "Close" at bounding box center [466, 17] width 11 height 11
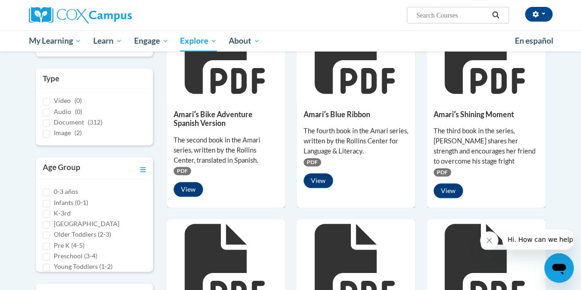
scroll to position [0, 0]
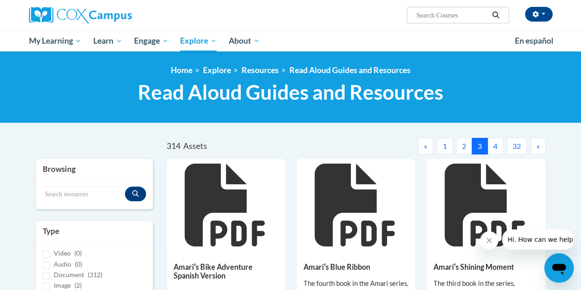
click at [497, 147] on button "4" at bounding box center [495, 146] width 16 height 17
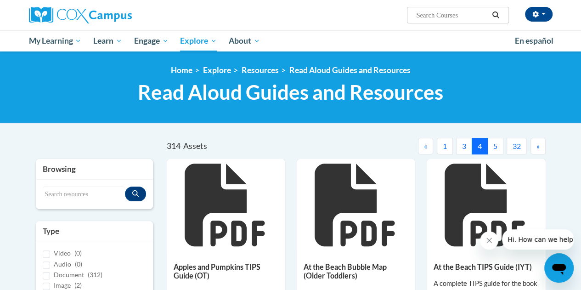
click at [524, 149] on button "32" at bounding box center [516, 146] width 20 height 17
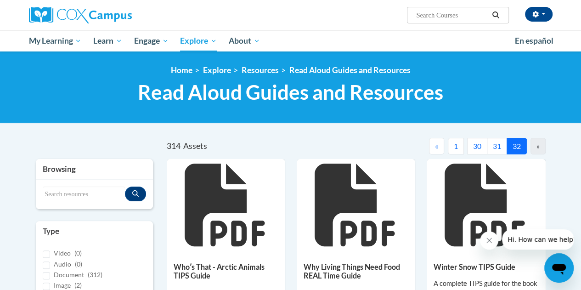
click at [474, 147] on button "30" at bounding box center [477, 146] width 20 height 17
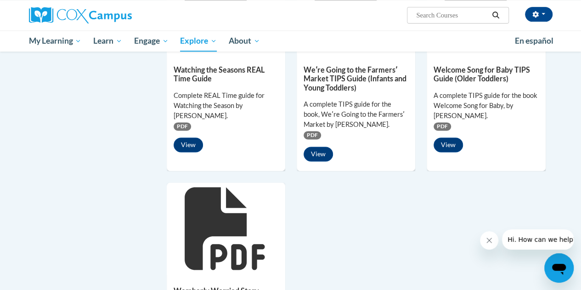
scroll to position [630, 0]
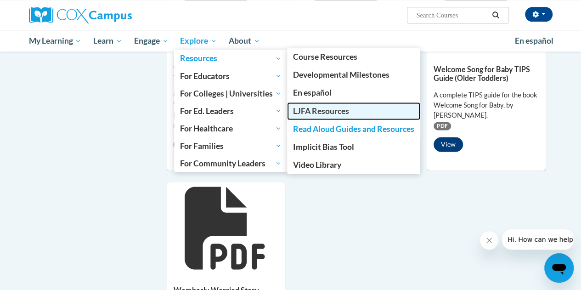
click at [347, 111] on span "LJFA Resources" at bounding box center [321, 111] width 56 height 10
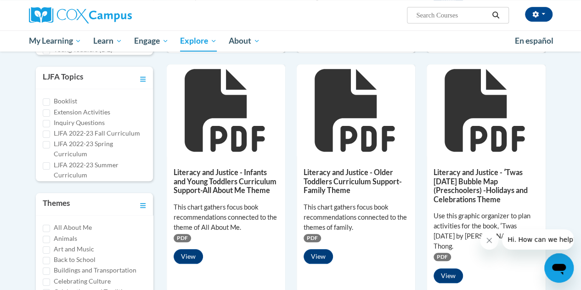
scroll to position [369, 0]
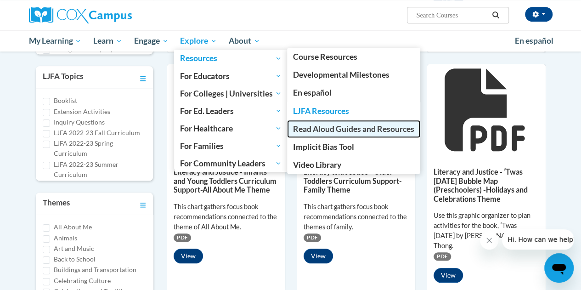
click at [372, 124] on span "Read Aloud Guides and Resources" at bounding box center [353, 129] width 121 height 10
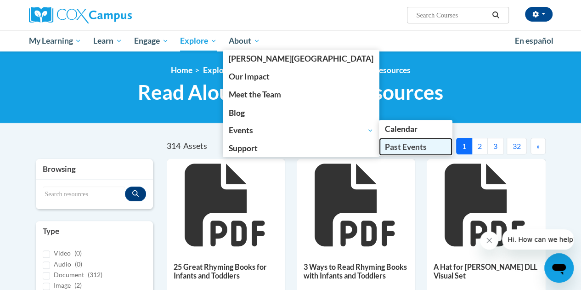
click at [384, 146] on span "Past Events" at bounding box center [405, 147] width 42 height 10
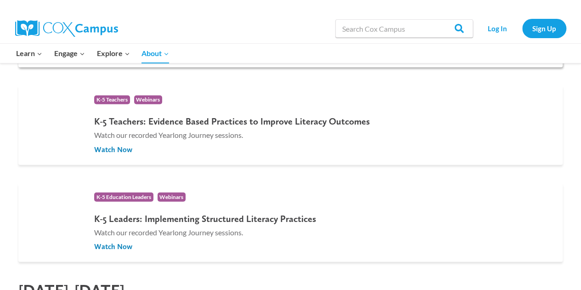
scroll to position [992, 0]
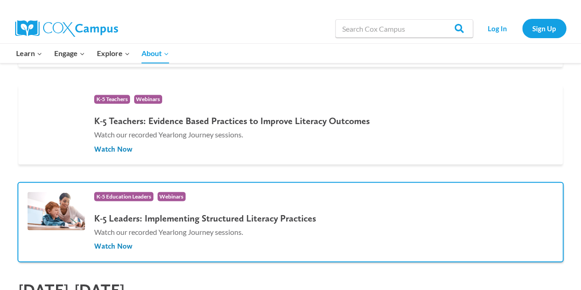
click at [217, 201] on ul "K-5 Education Leaders Webinars" at bounding box center [205, 197] width 222 height 11
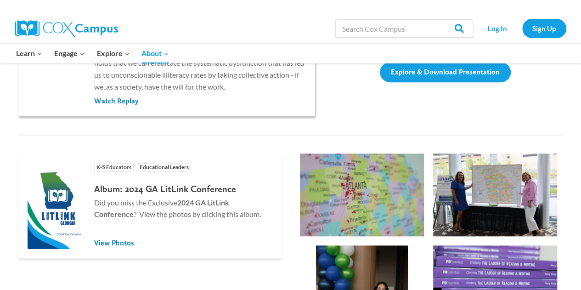
scroll to position [385, 0]
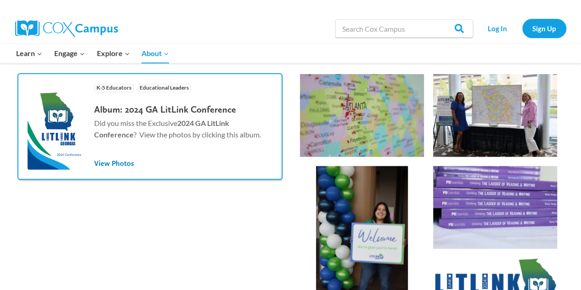
click at [127, 152] on div "Album: 2024 GA LitLink Conference Did you miss the Exclusive 2024 GA LitLink Co…" at bounding box center [183, 127] width 178 height 56
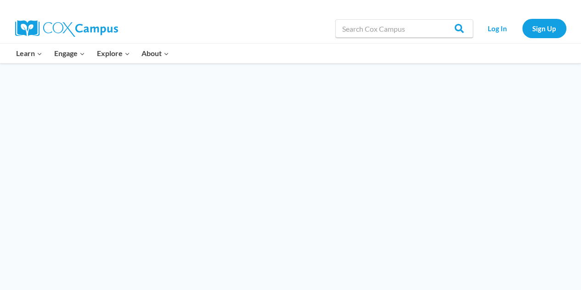
scroll to position [772, 0]
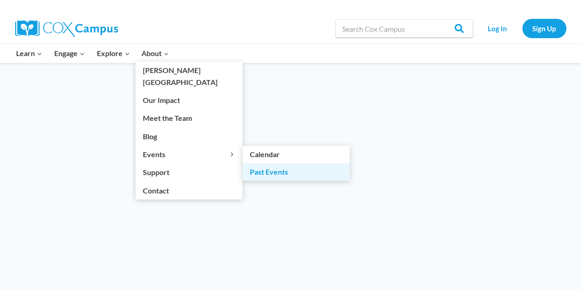
click at [260, 163] on link "Past Events" at bounding box center [295, 171] width 107 height 17
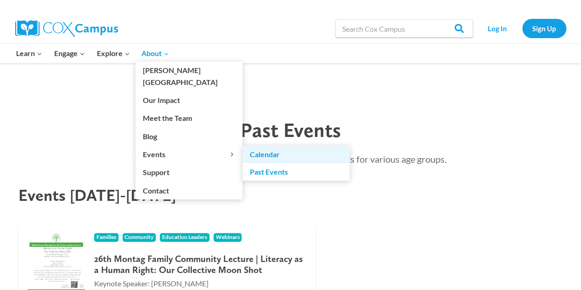
click at [252, 145] on link "Calendar" at bounding box center [295, 153] width 107 height 17
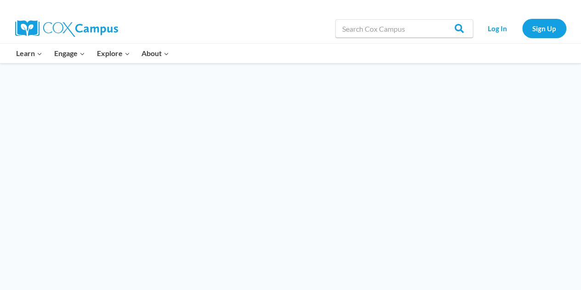
scroll to position [1227, 0]
